Goal: Information Seeking & Learning: Learn about a topic

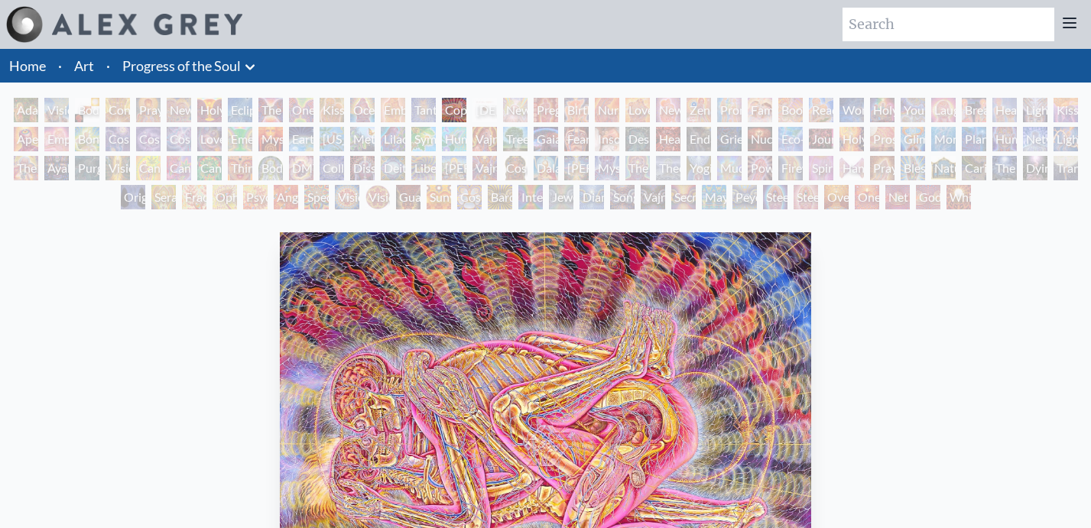
click at [32, 110] on div "Adam & Eve" at bounding box center [26, 110] width 24 height 24
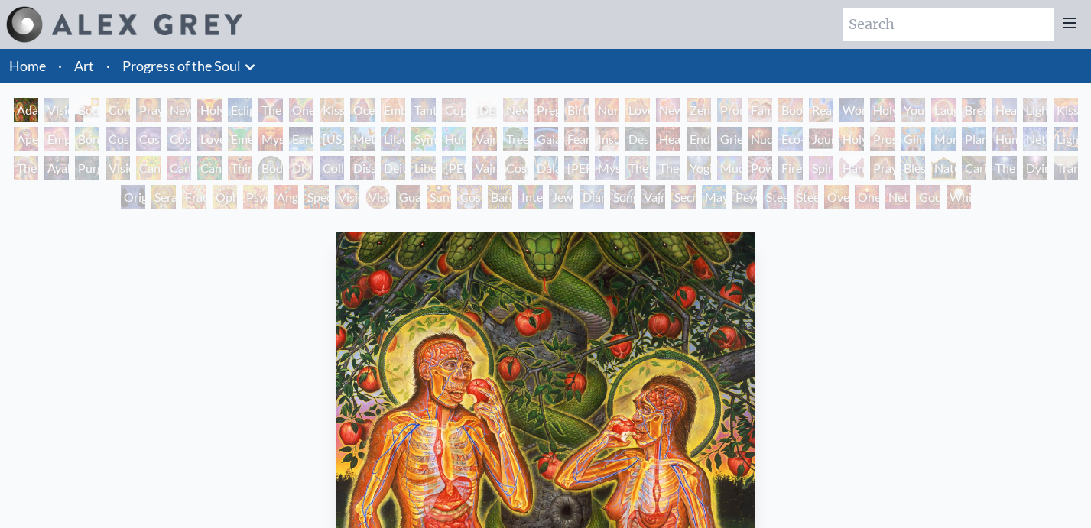
click at [634, 110] on div "Love Circuit" at bounding box center [637, 110] width 24 height 24
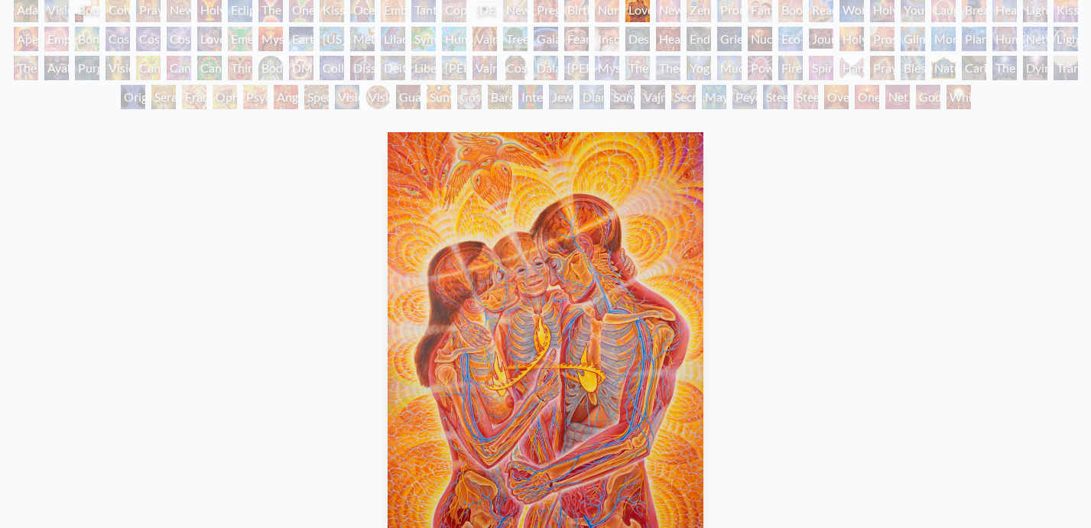
scroll to position [73, 0]
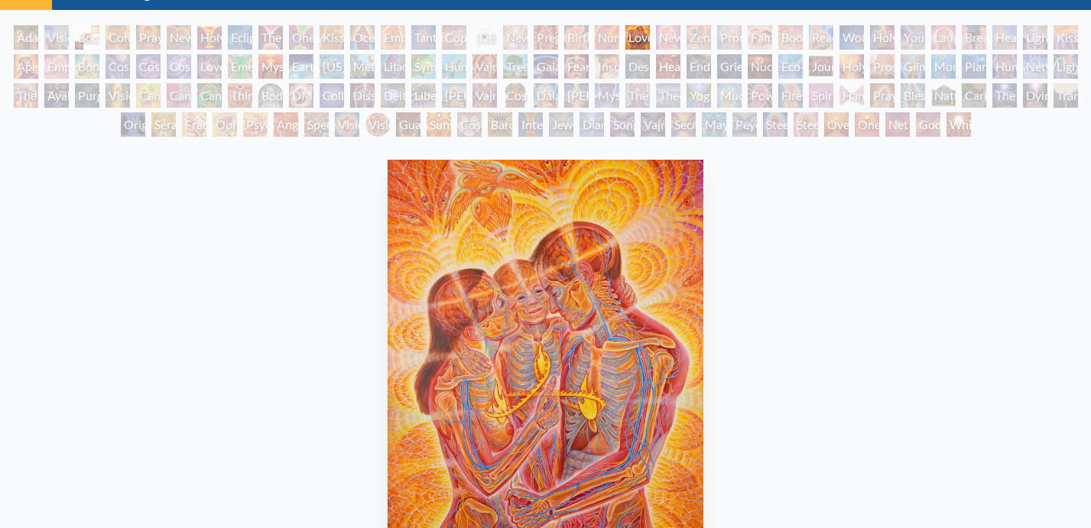
click at [388, 37] on div "Embracing" at bounding box center [393, 37] width 24 height 24
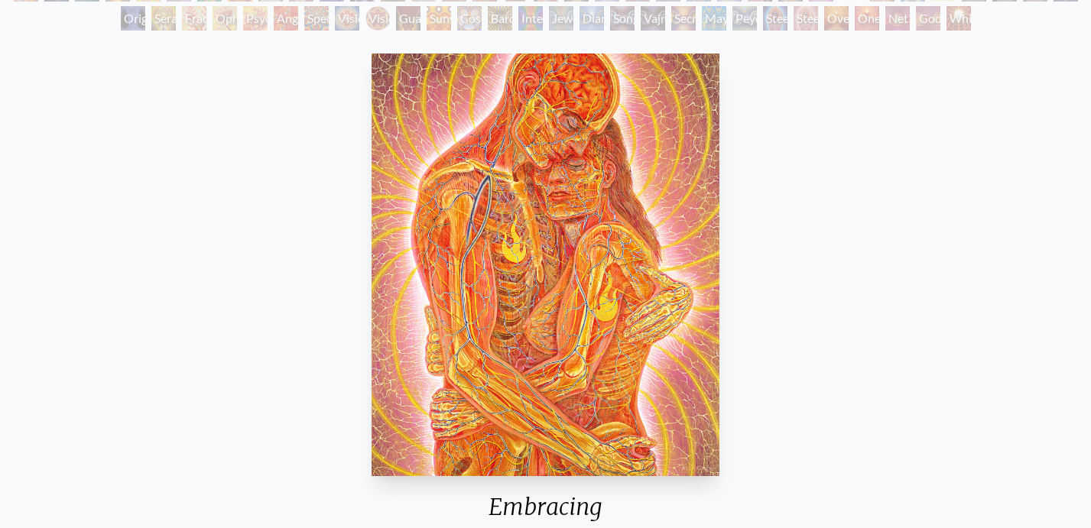
scroll to position [33, 0]
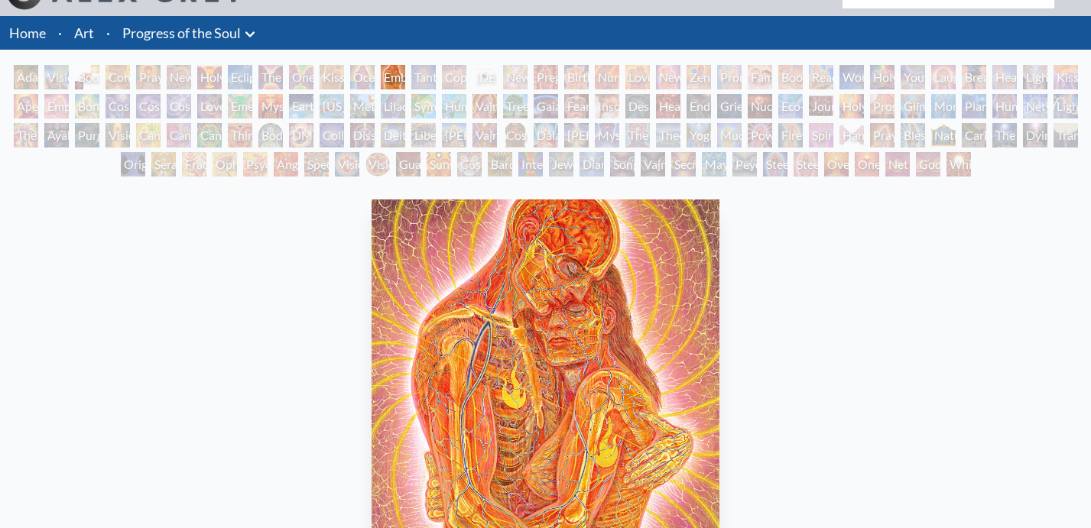
click at [582, 70] on div "Birth" at bounding box center [576, 77] width 24 height 24
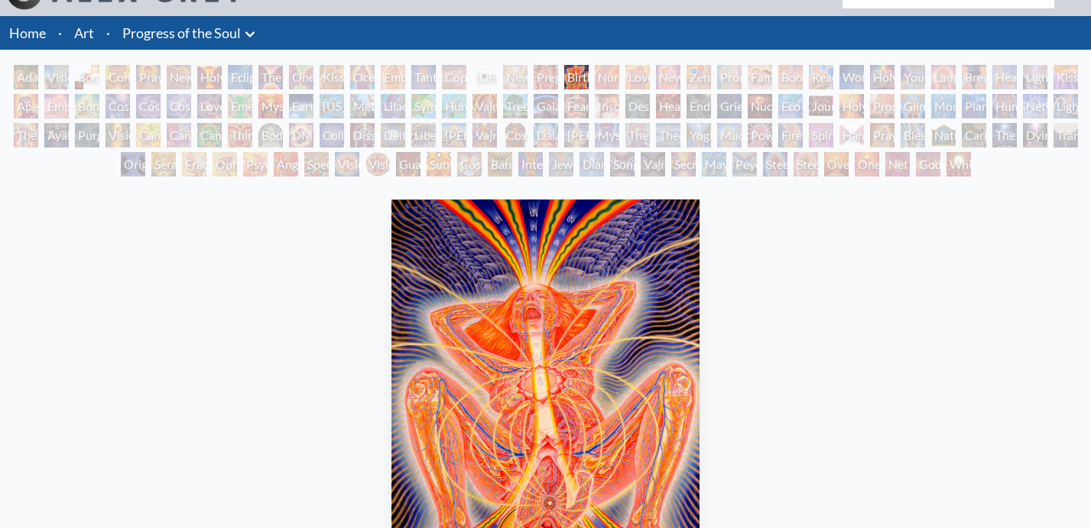
click at [546, 79] on div "Pregnancy" at bounding box center [545, 77] width 24 height 24
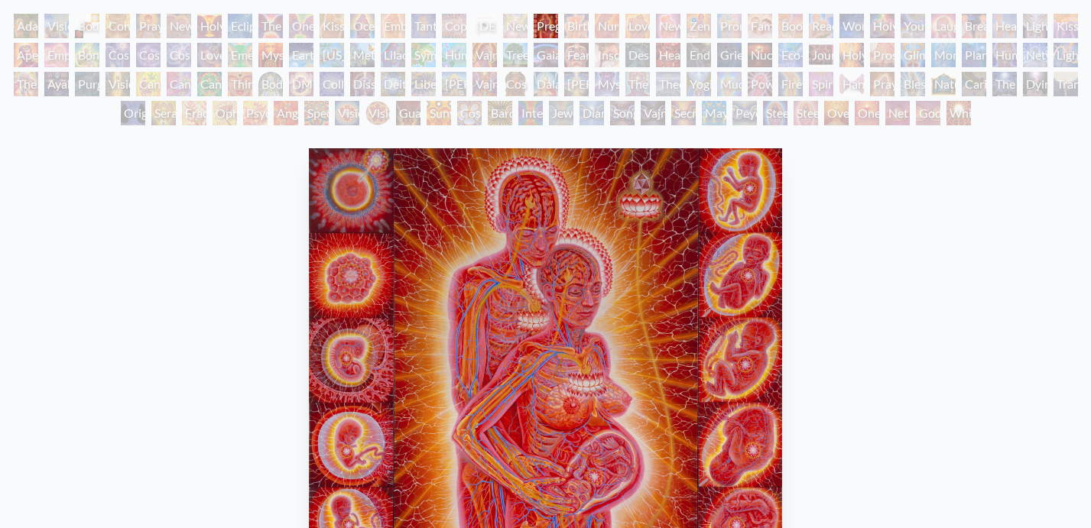
scroll to position [89, 0]
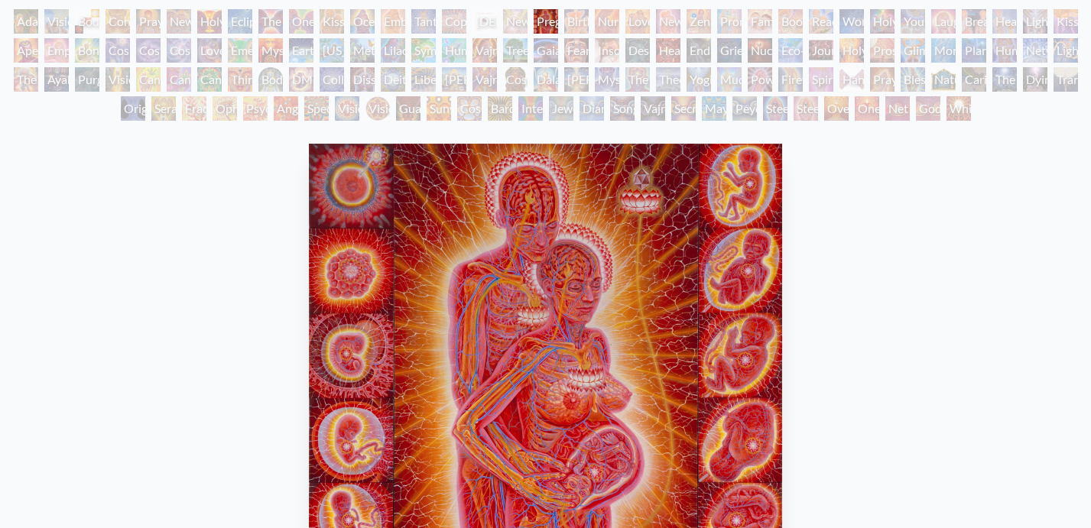
click at [456, 23] on div "Copulating" at bounding box center [454, 21] width 24 height 24
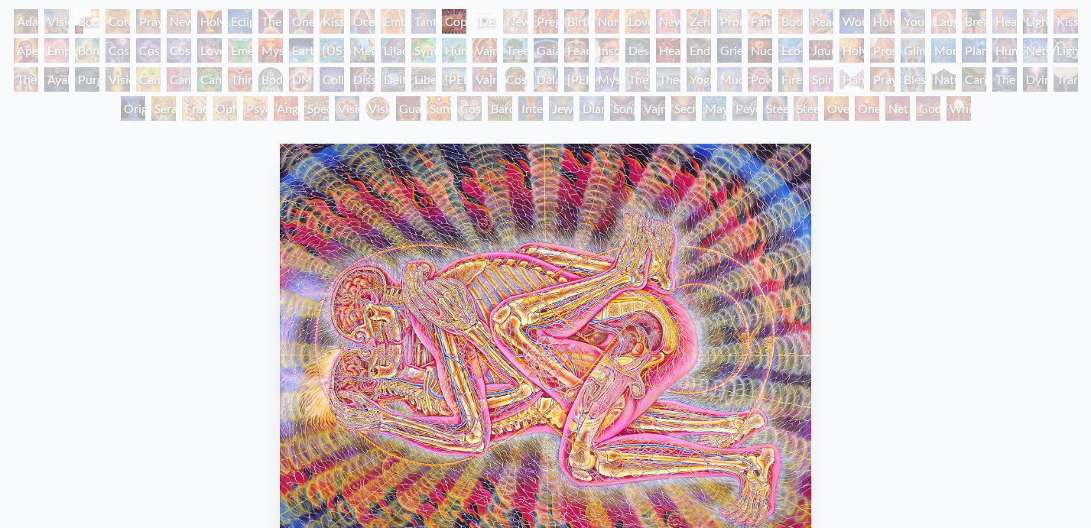
click at [436, 19] on div "Tantra" at bounding box center [423, 21] width 24 height 24
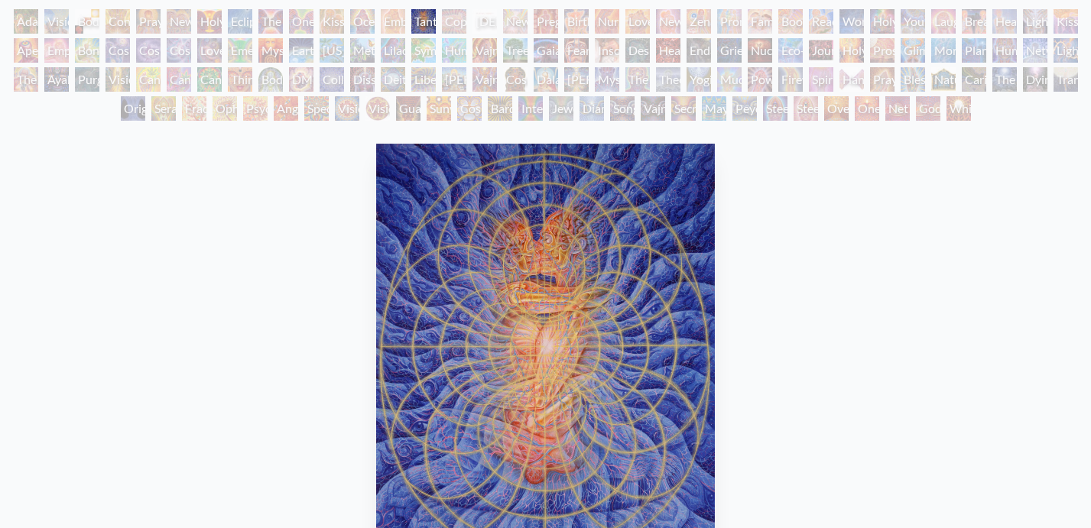
click at [364, 25] on div "Ocean of Love Bliss" at bounding box center [362, 21] width 24 height 24
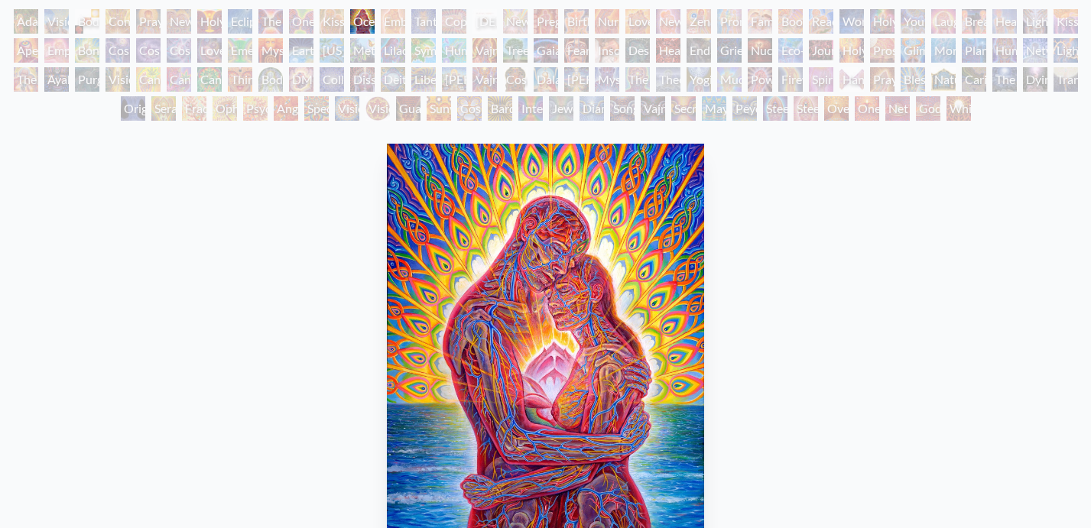
click at [648, 24] on div "Love Circuit" at bounding box center [637, 21] width 24 height 24
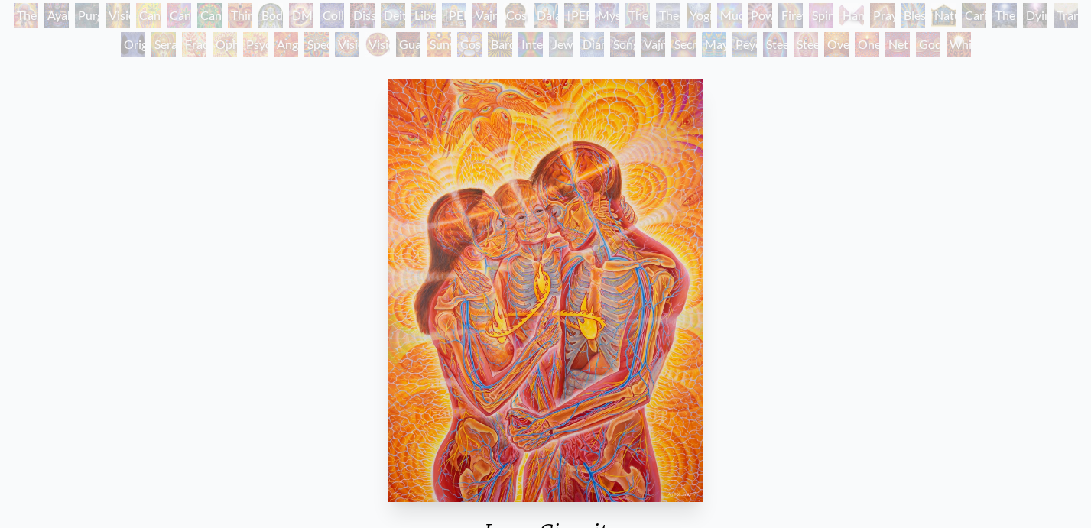
scroll to position [68, 0]
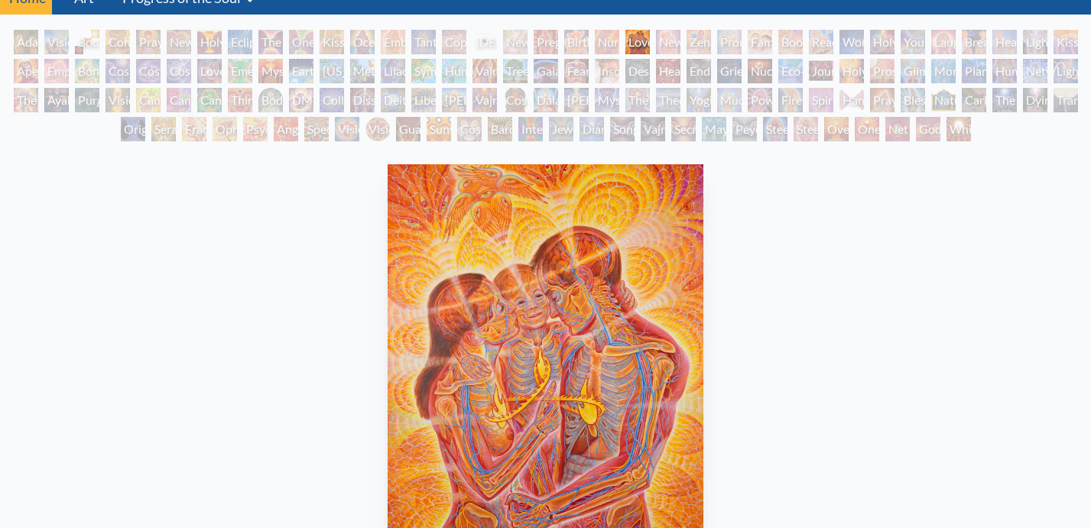
click at [234, 93] on div "Third Eye Tears of Joy" at bounding box center [240, 100] width 24 height 24
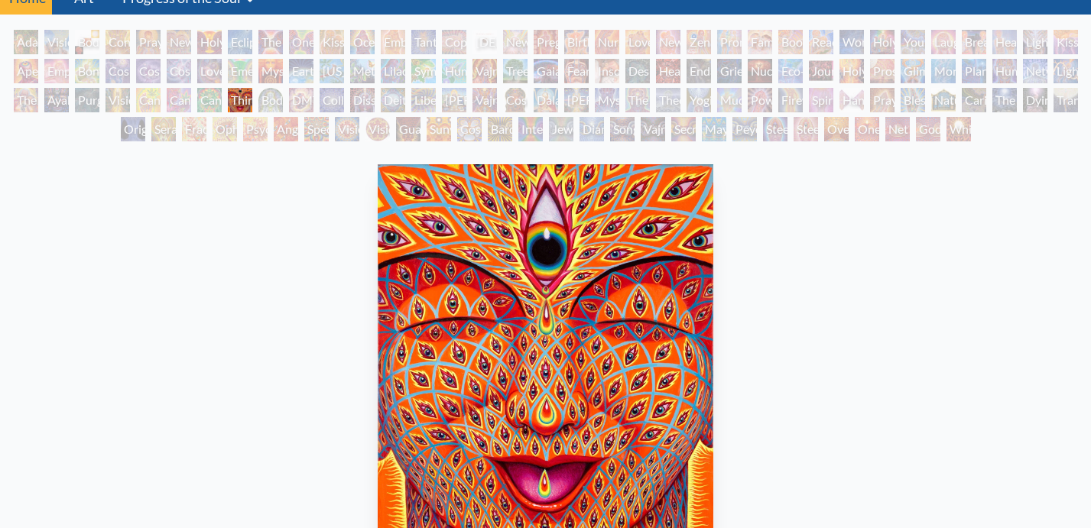
click at [191, 70] on div "Cosmic Lovers" at bounding box center [179, 71] width 24 height 24
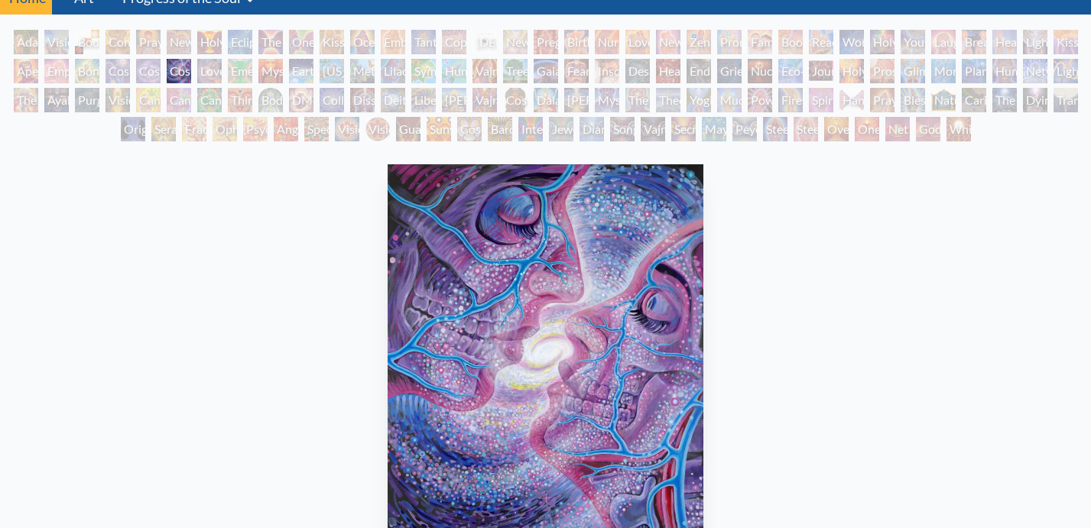
click at [199, 49] on div "Holy Grail" at bounding box center [209, 42] width 24 height 24
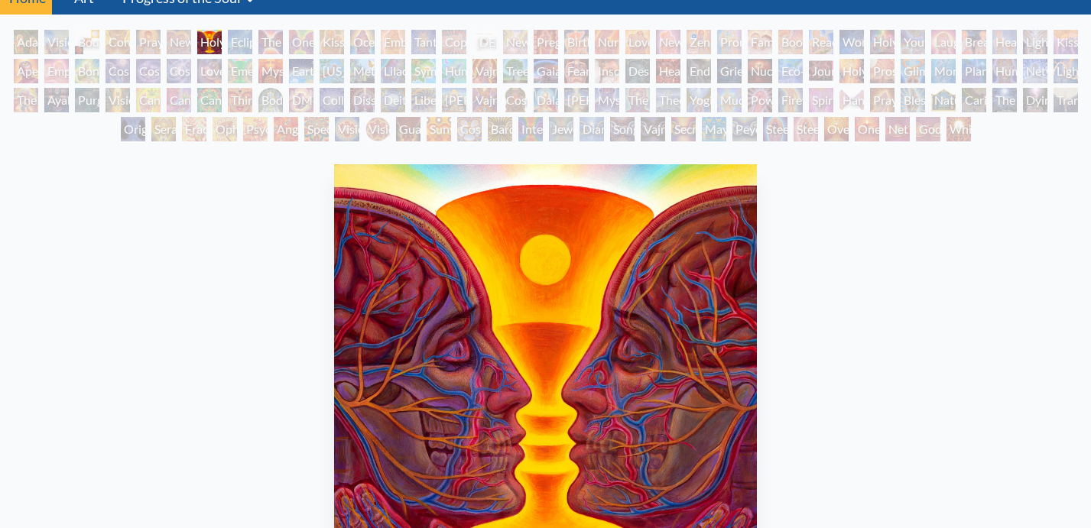
click at [153, 70] on div "Cosmic Artist" at bounding box center [148, 71] width 24 height 24
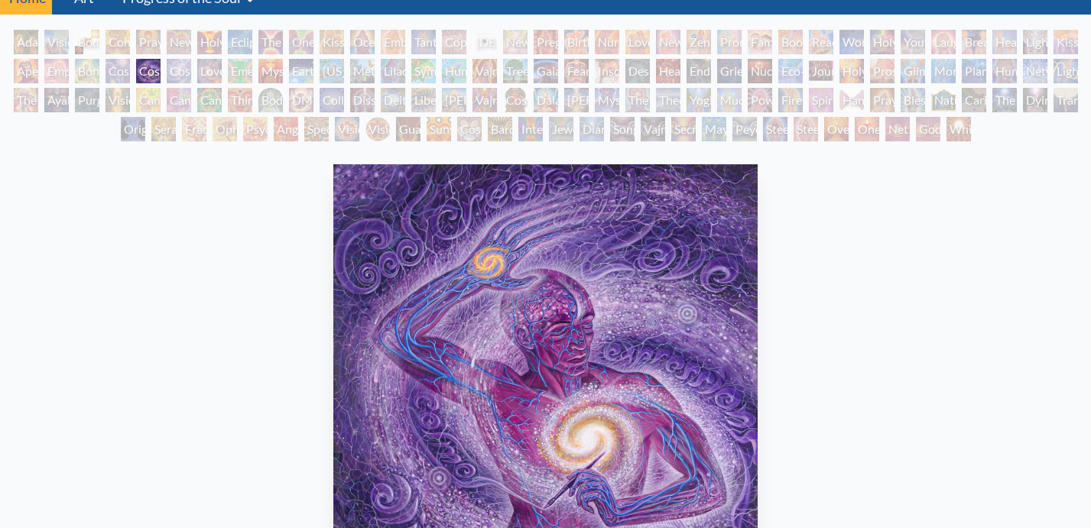
click at [344, 44] on div "Kissing" at bounding box center [331, 42] width 24 height 24
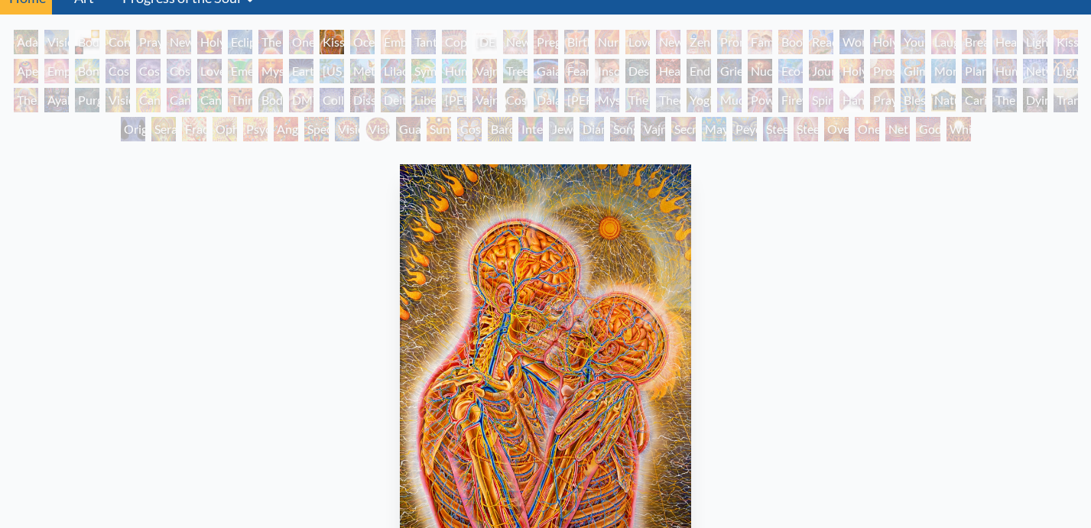
click at [485, 49] on div "[DEMOGRAPHIC_DATA] Embryo" at bounding box center [484, 42] width 24 height 24
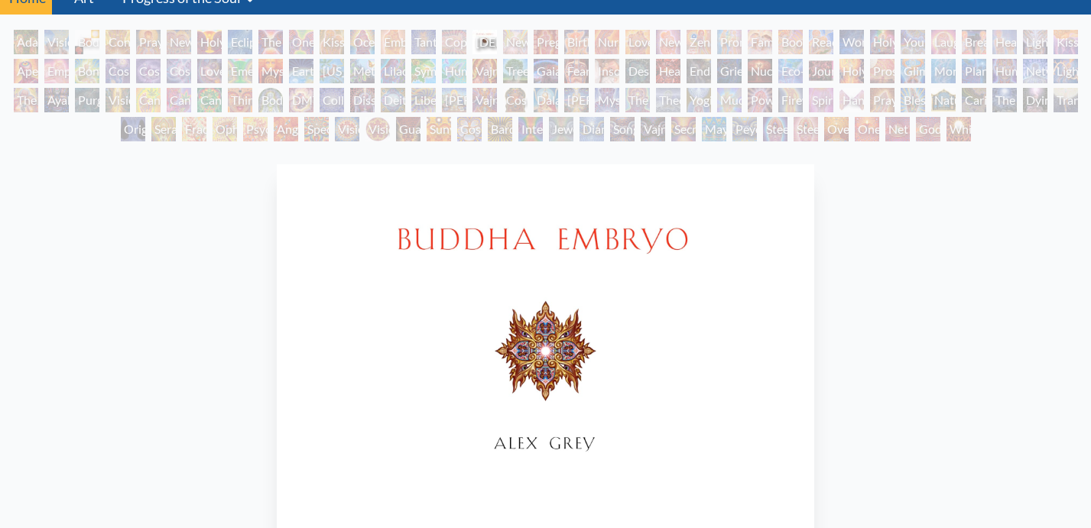
click at [641, 70] on div "Despair" at bounding box center [637, 71] width 24 height 24
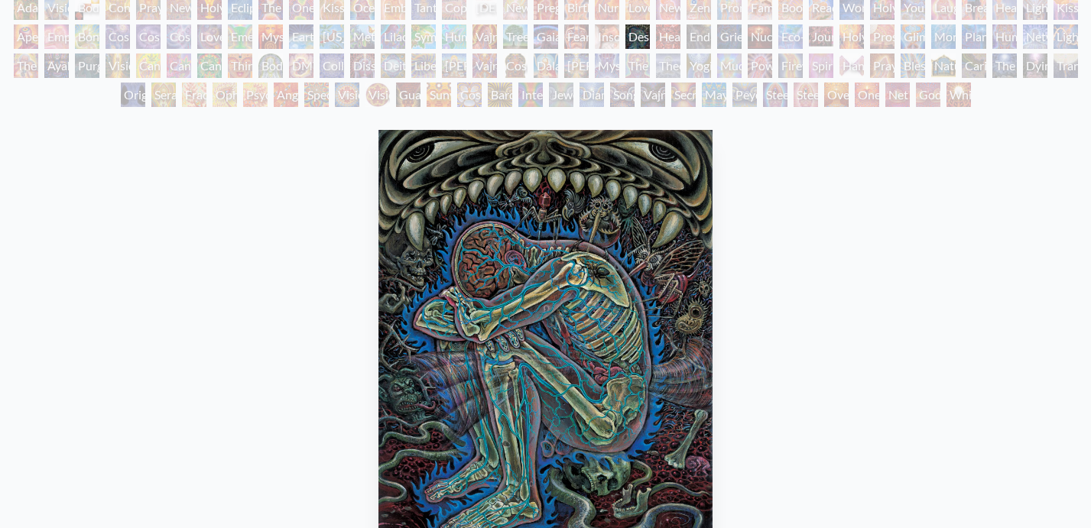
scroll to position [125, 0]
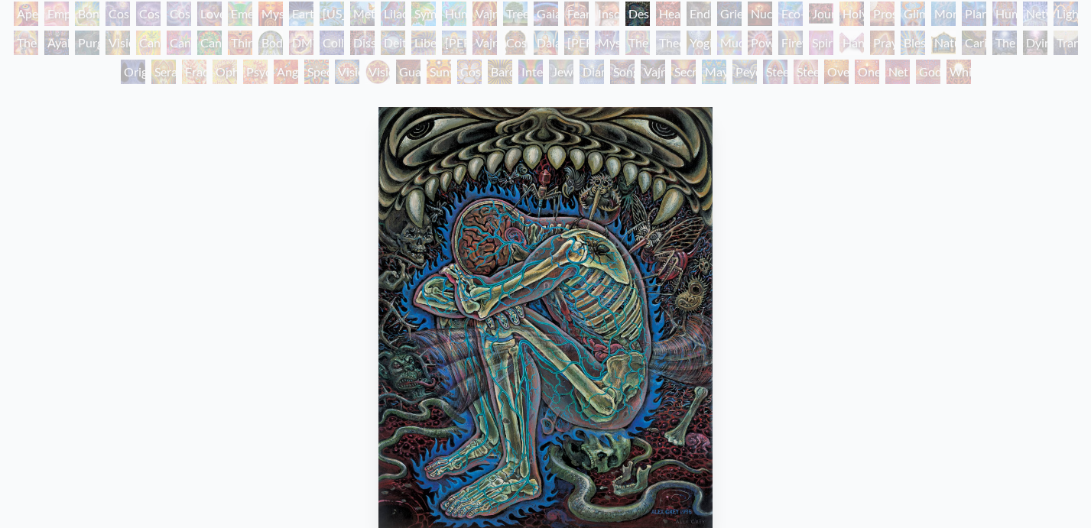
click at [749, 49] on div "Power to the Peaceful" at bounding box center [760, 43] width 24 height 24
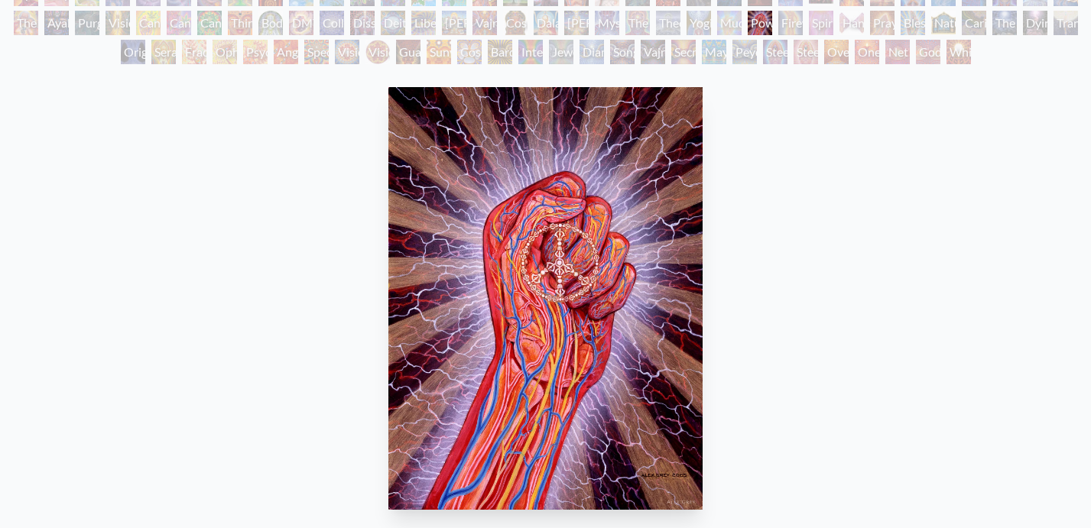
scroll to position [151, 0]
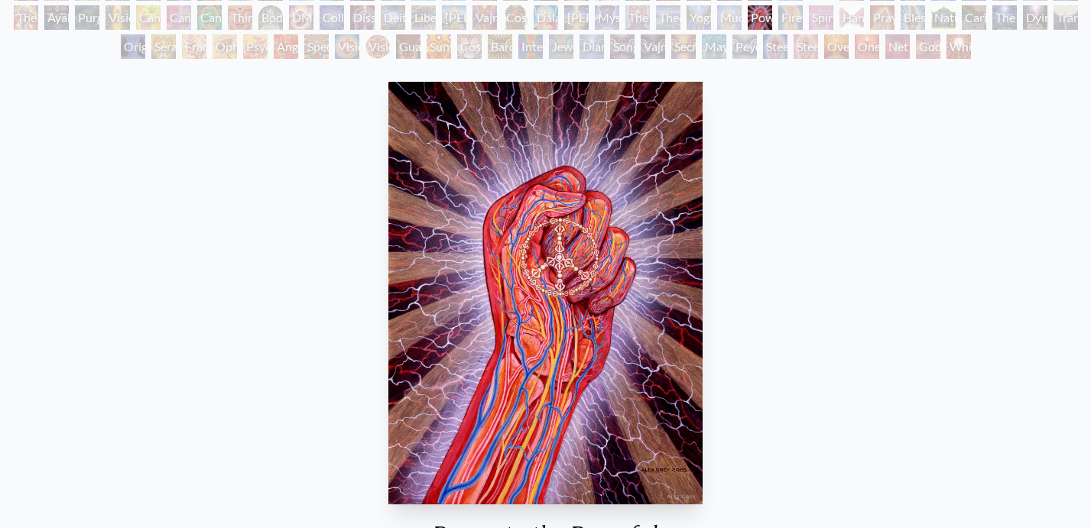
click at [800, 57] on div "Steeplehead 2" at bounding box center [805, 46] width 24 height 24
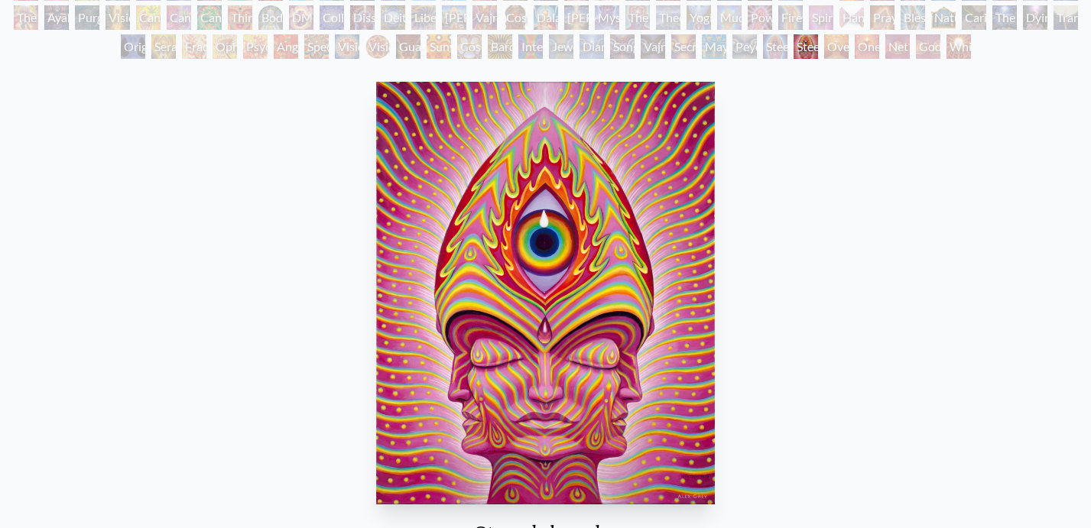
click at [741, 37] on div "Peyote Being" at bounding box center [744, 46] width 24 height 24
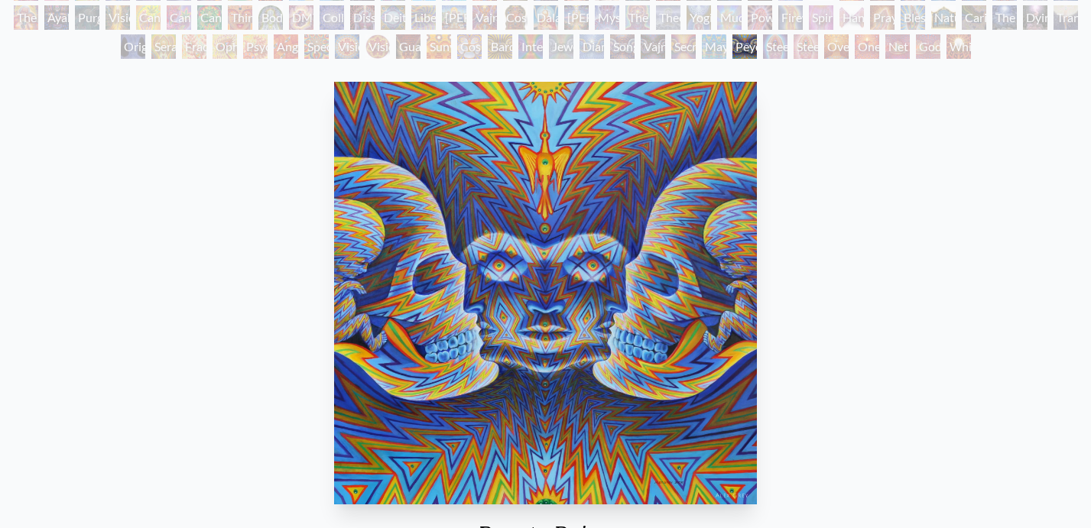
click at [684, 46] on div "Secret Writing Being" at bounding box center [683, 46] width 24 height 24
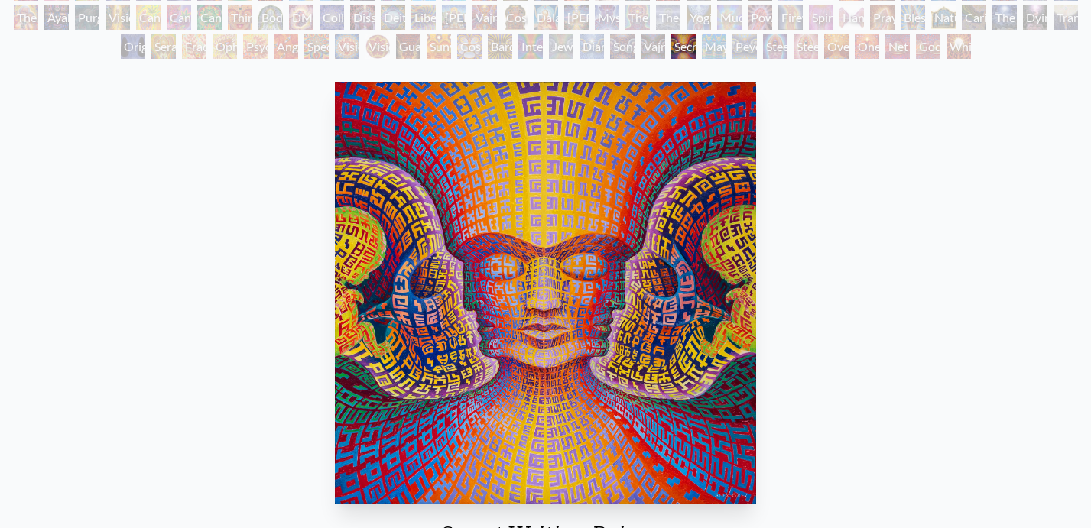
click at [610, 51] on div "Song of Vajra Being" at bounding box center [622, 46] width 24 height 24
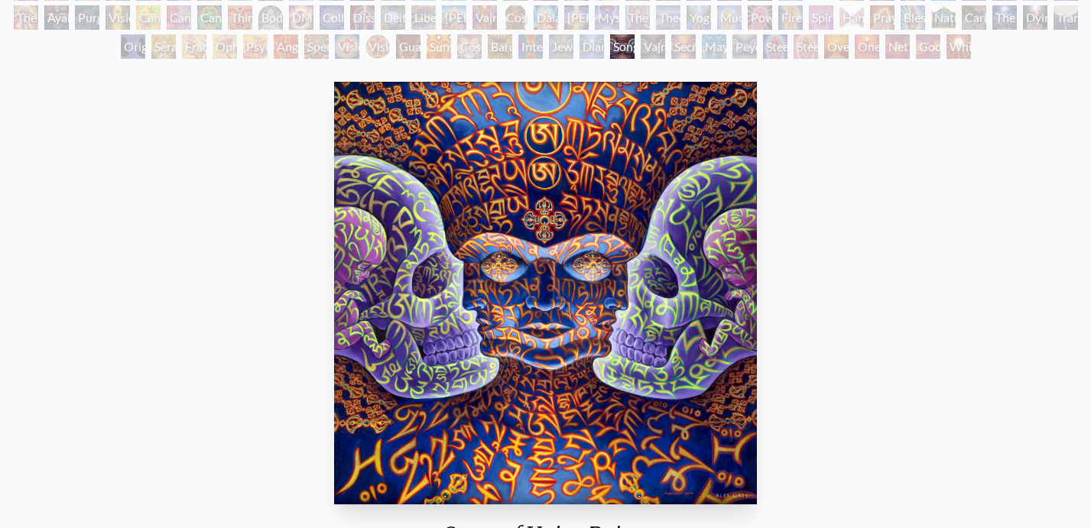
scroll to position [70, 0]
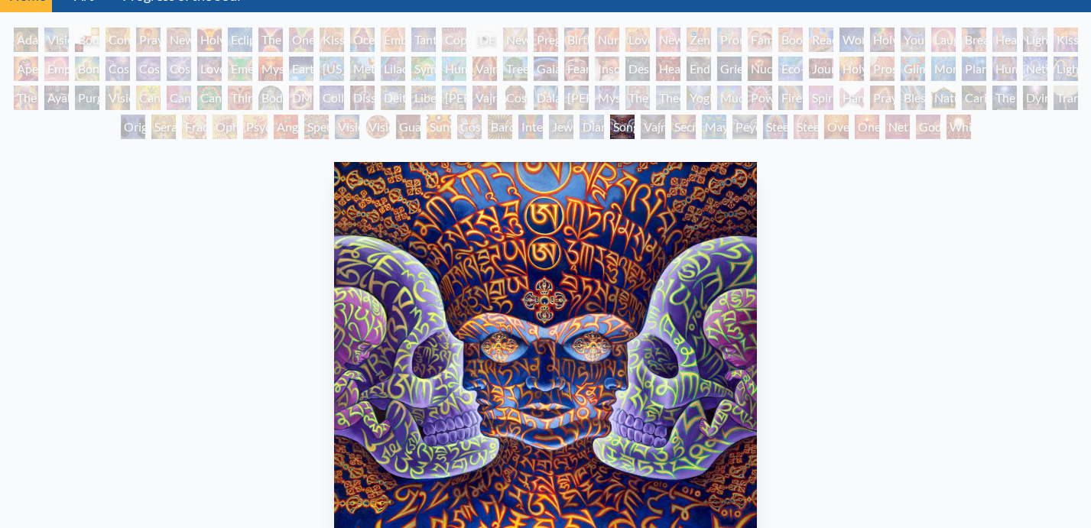
click at [507, 41] on div "Newborn" at bounding box center [515, 40] width 24 height 24
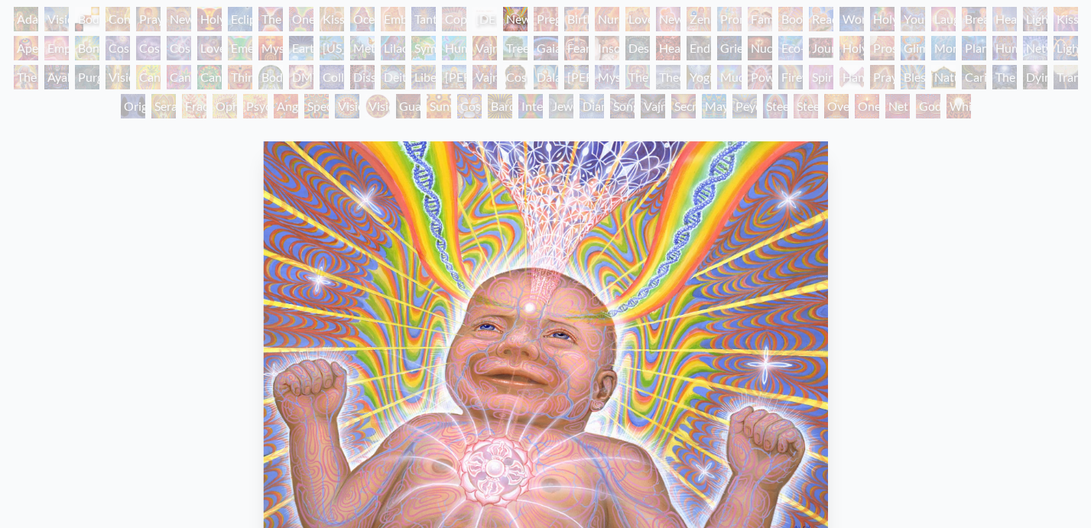
scroll to position [56, 0]
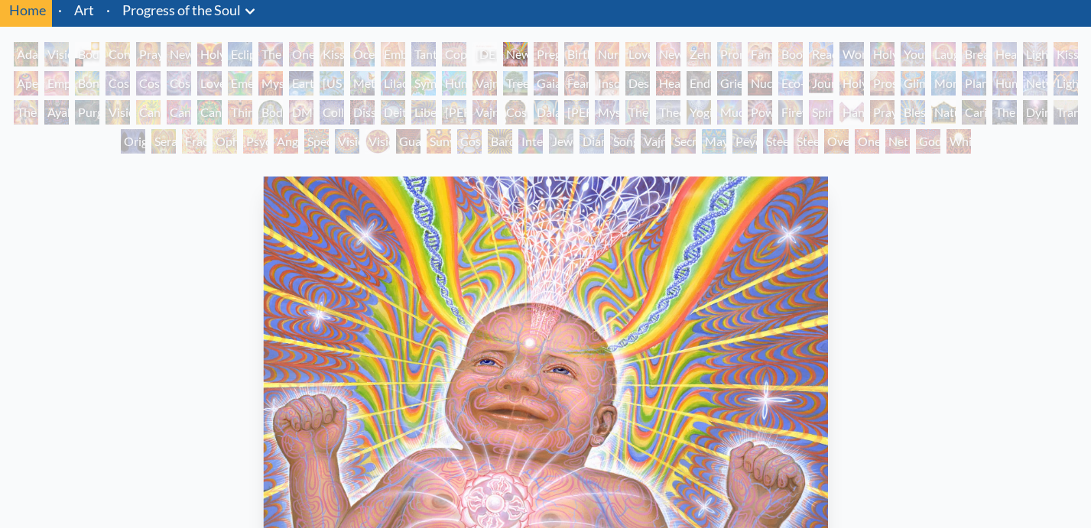
click at [83, 115] on div "Purging" at bounding box center [87, 112] width 24 height 24
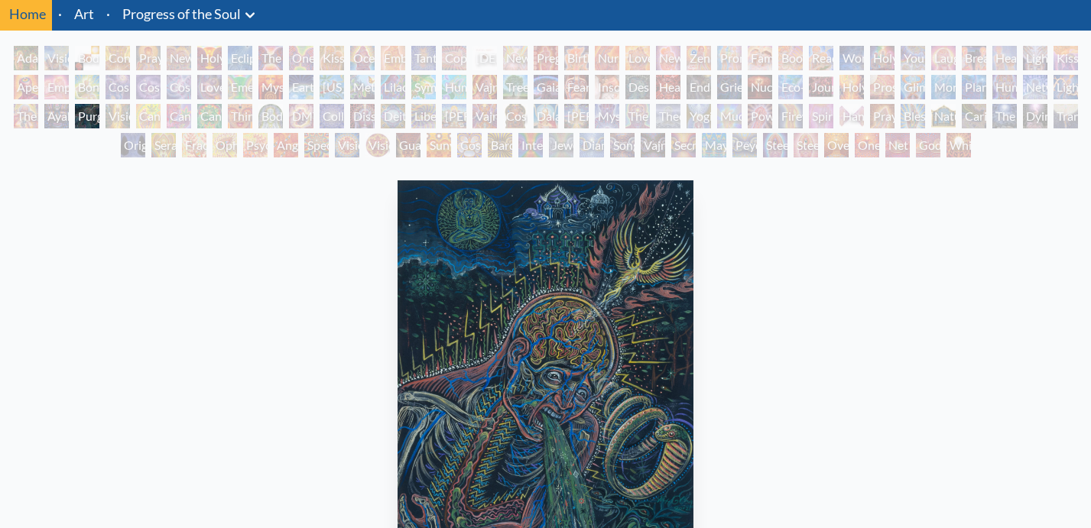
scroll to position [50, 0]
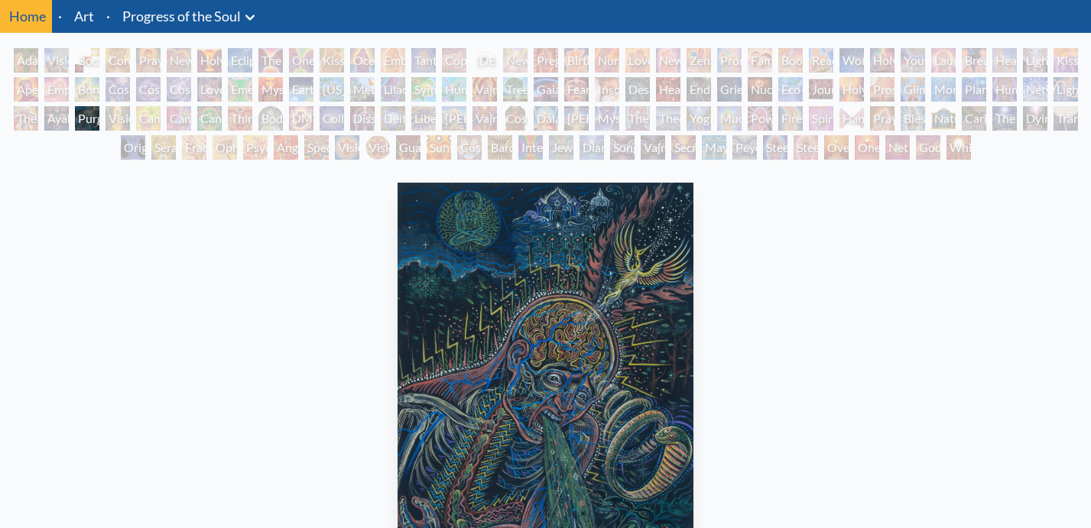
click at [47, 115] on div "Ayahuasca Visitation" at bounding box center [56, 118] width 24 height 24
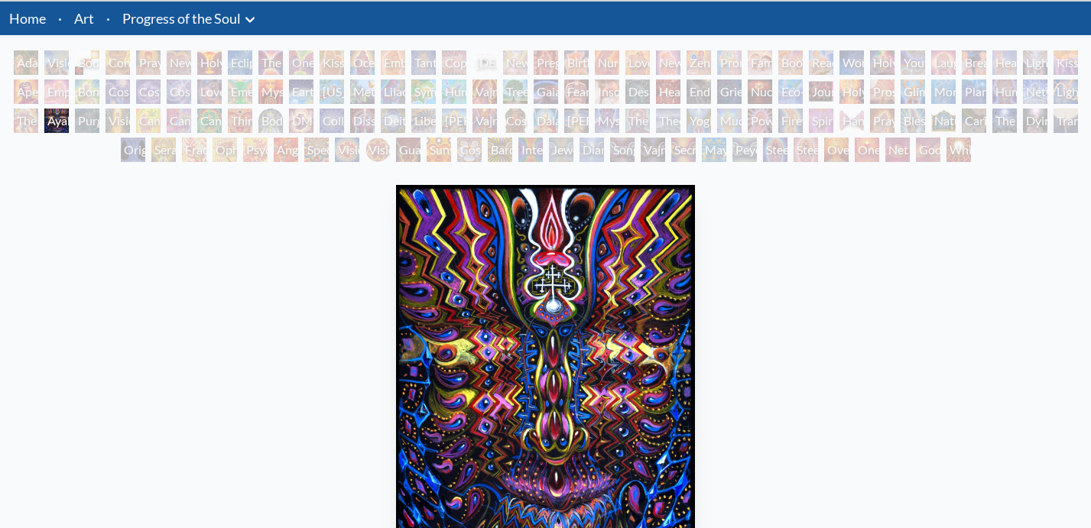
scroll to position [37, 0]
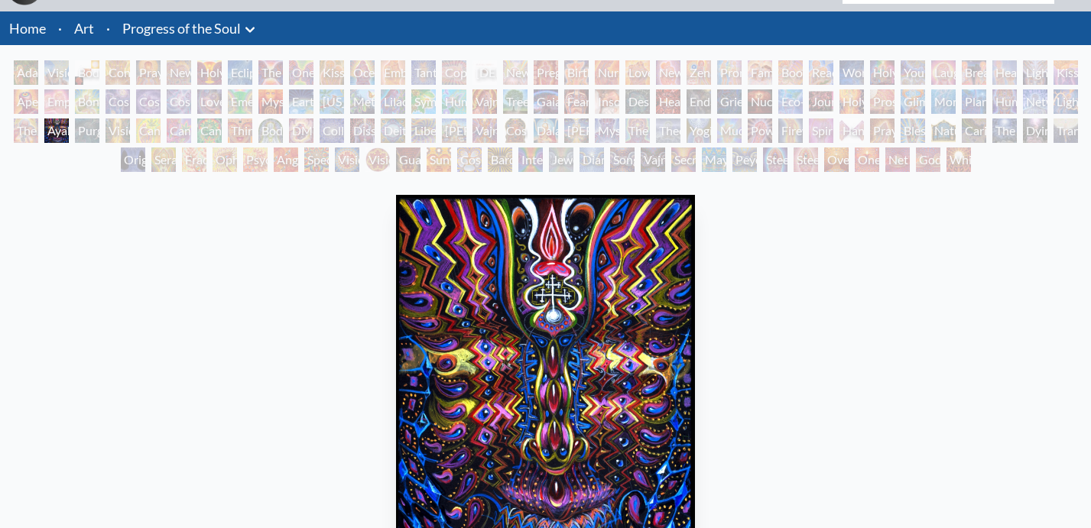
click at [19, 103] on div "Aperture" at bounding box center [26, 101] width 24 height 24
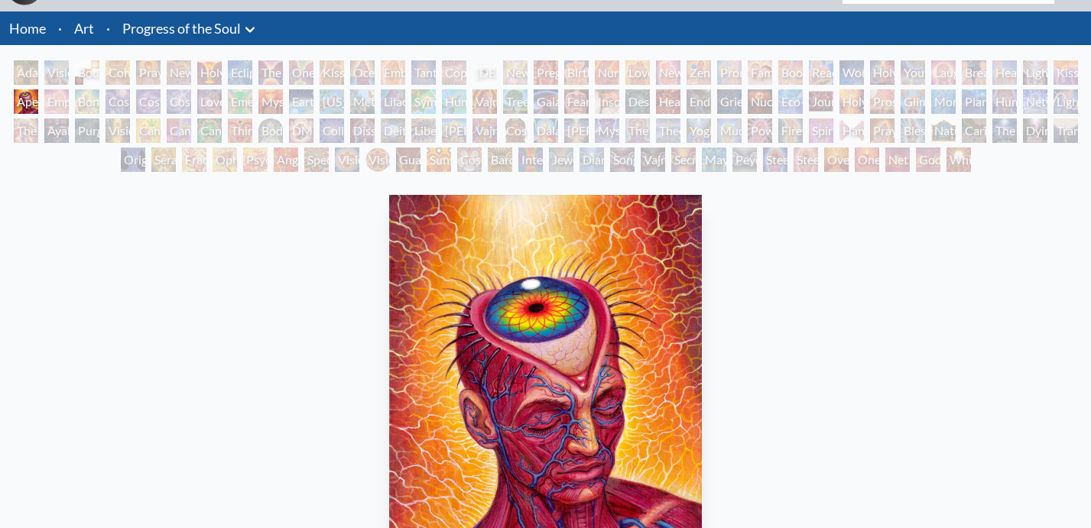
click at [30, 64] on div "Adam & Eve" at bounding box center [26, 72] width 24 height 24
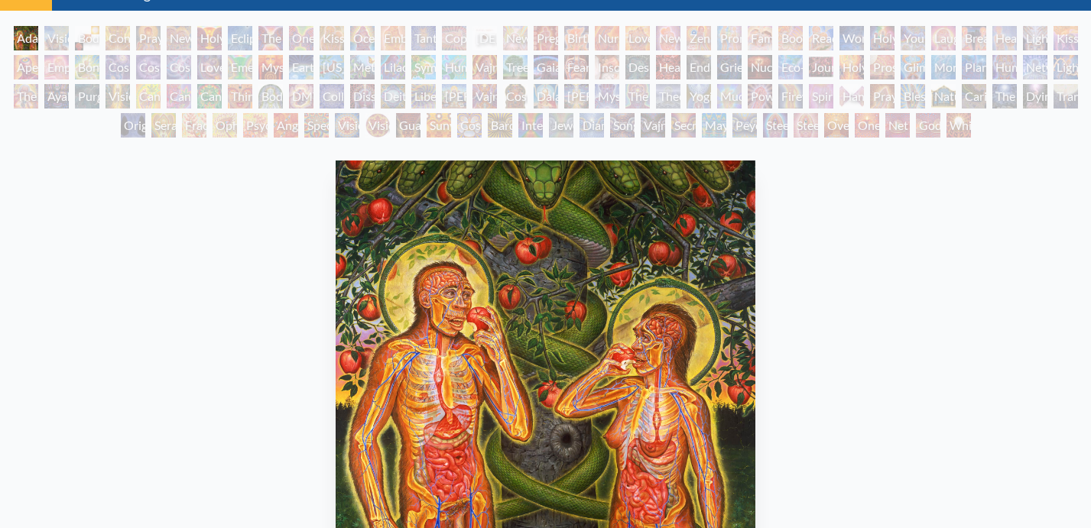
scroll to position [70, 0]
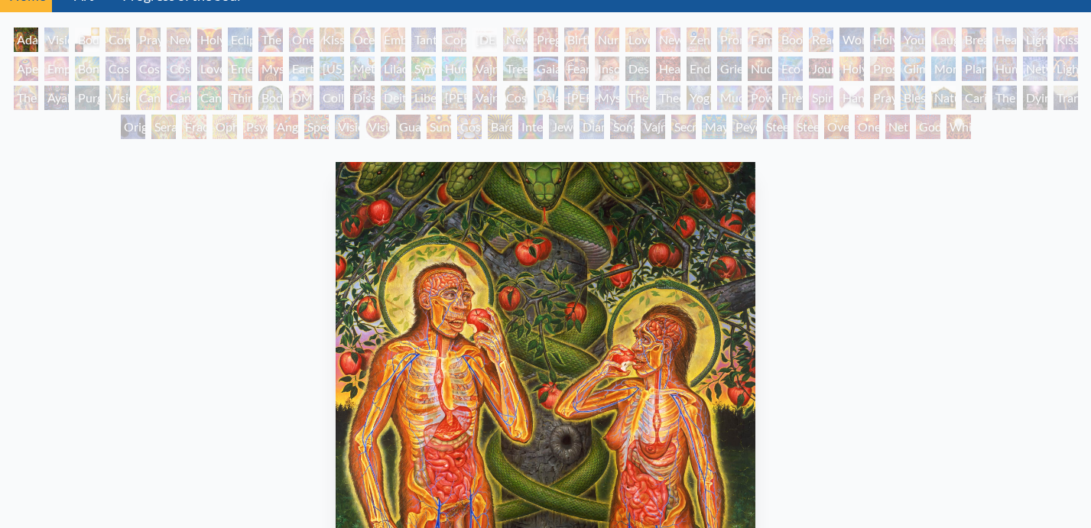
click at [864, 70] on div "Holy Fire" at bounding box center [851, 69] width 24 height 24
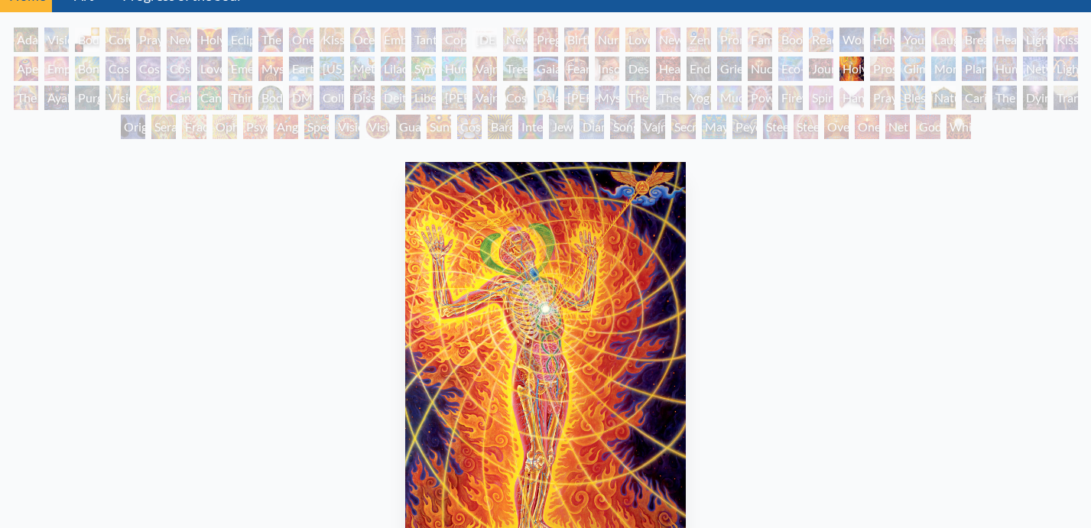
click at [925, 76] on div "Glimpsing the Empyrean" at bounding box center [912, 69] width 24 height 24
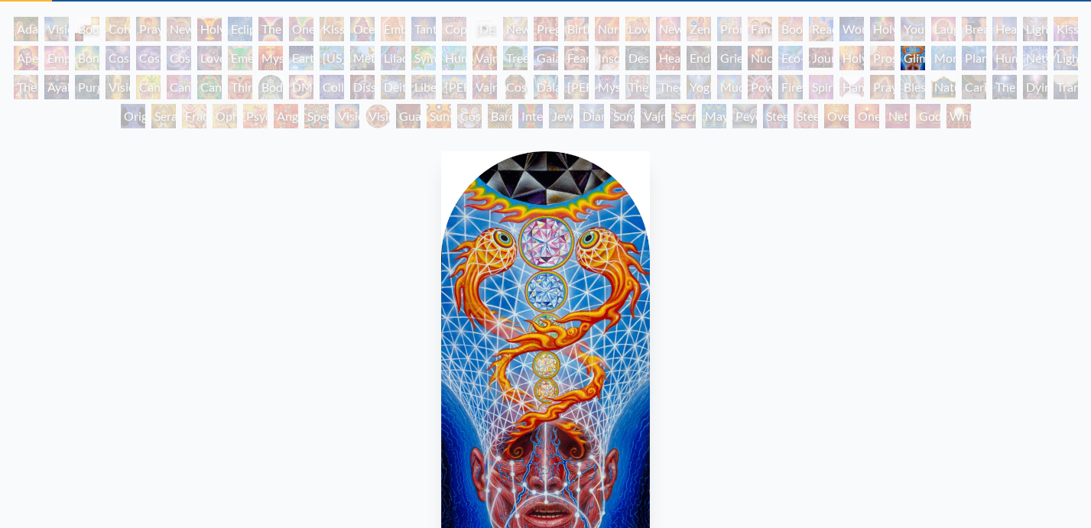
scroll to position [83, 0]
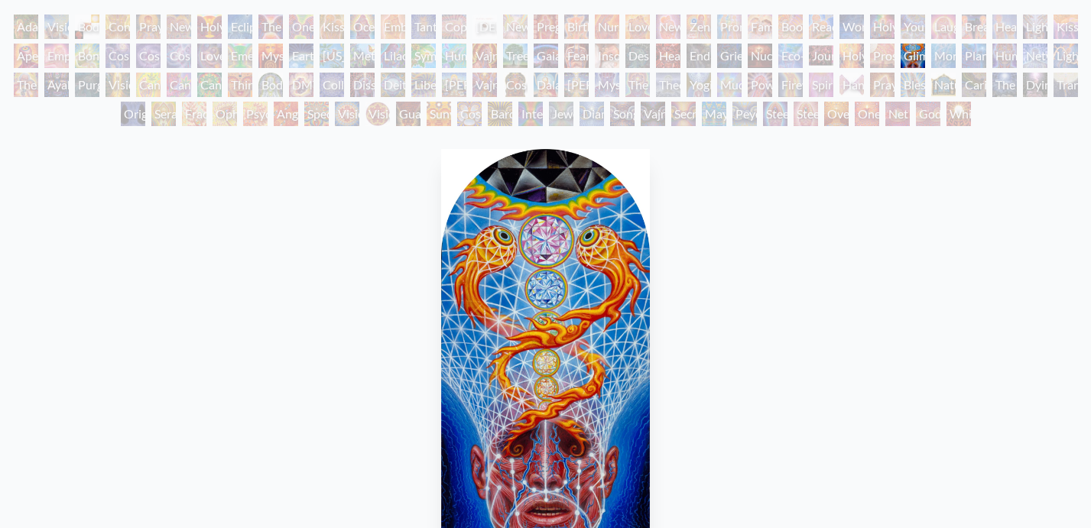
click at [929, 112] on div "Godself" at bounding box center [928, 114] width 24 height 24
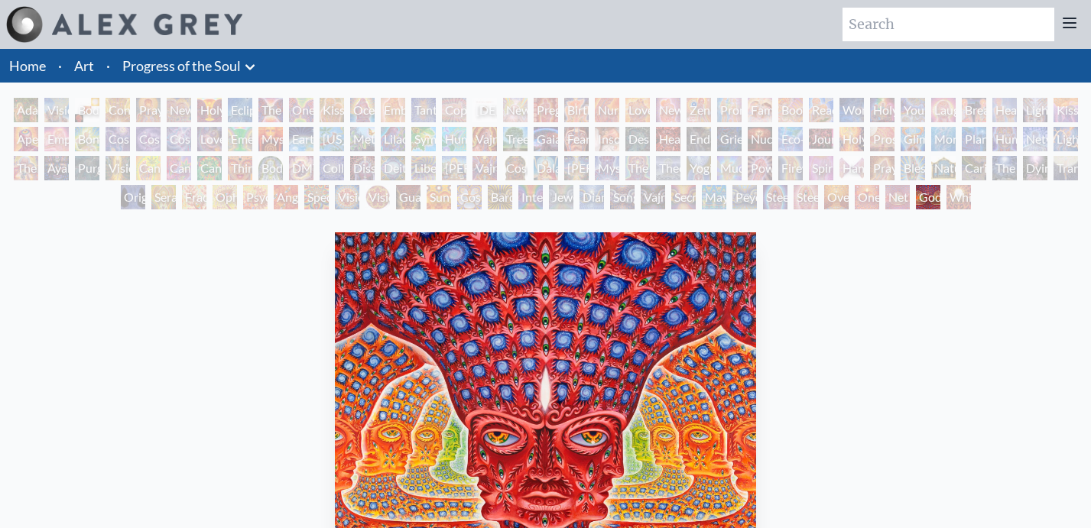
click at [955, 116] on div "Laughing Man" at bounding box center [943, 110] width 24 height 24
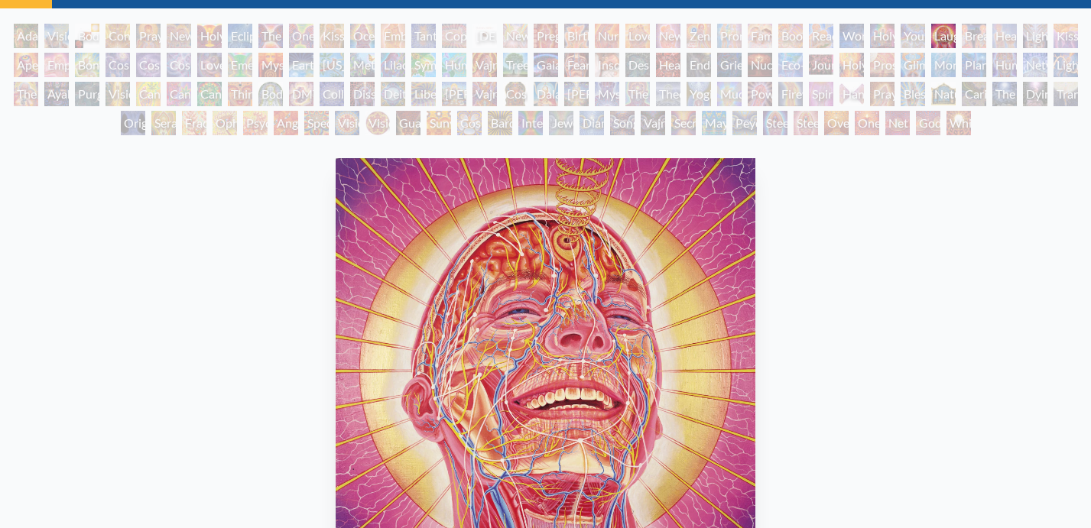
scroll to position [84, 0]
